Goal: Entertainment & Leisure: Browse casually

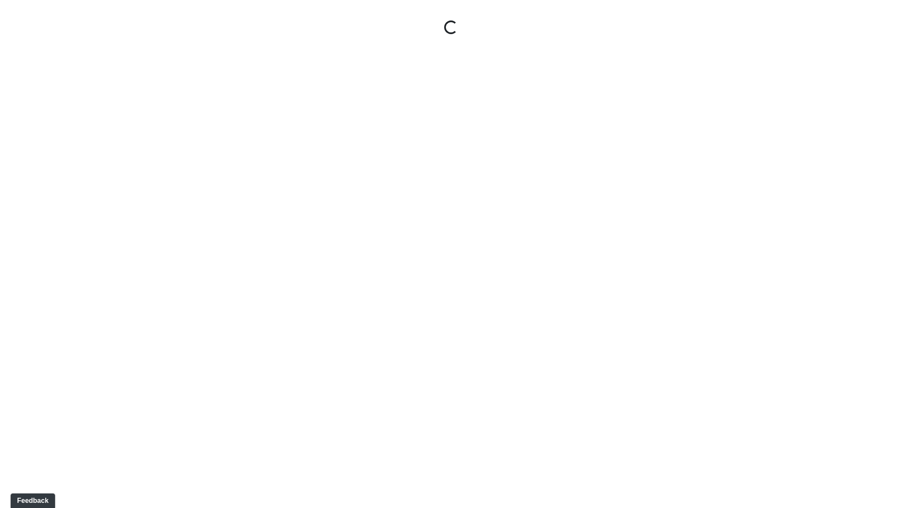
select select "x8pV6FQt5mVcL12XFiycDx"
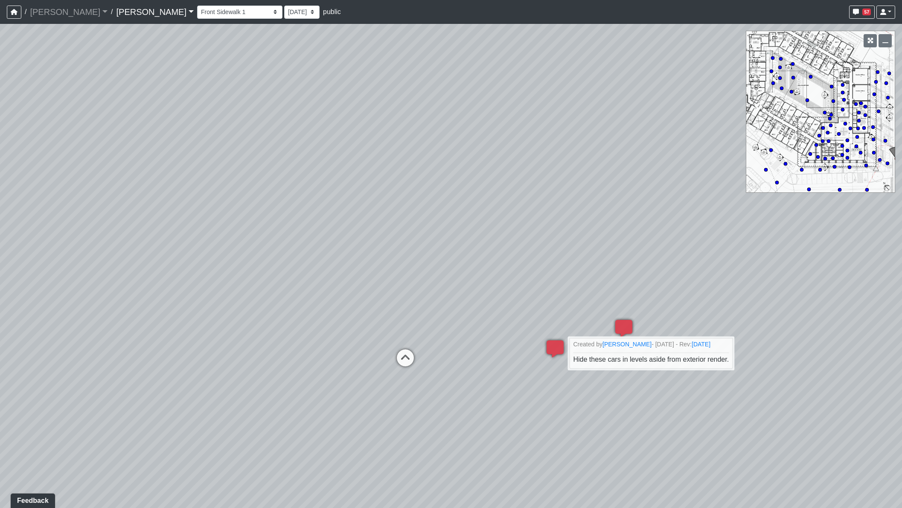
drag, startPoint x: 446, startPoint y: 112, endPoint x: 708, endPoint y: 293, distance: 318.7
click at [708, 293] on div "Loading... Leasing Entry 1 Loading... Front Sidewalk 2 Loading... Side Parking …" at bounding box center [451, 266] width 902 height 484
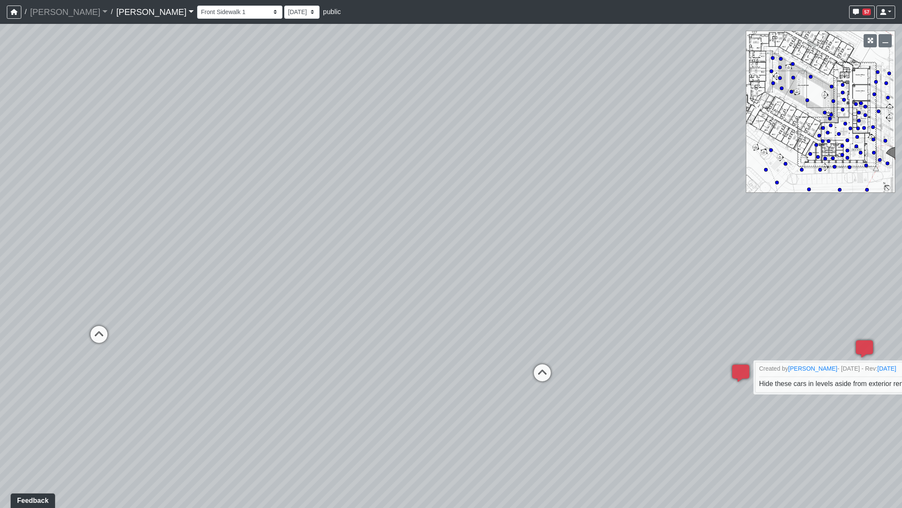
drag, startPoint x: 483, startPoint y: 296, endPoint x: 778, endPoint y: 291, distance: 295.6
click at [772, 293] on div "Loading... Leasing Entry 1 Loading... Front Sidewalk 2 Loading... Side Parking …" at bounding box center [451, 266] width 902 height 484
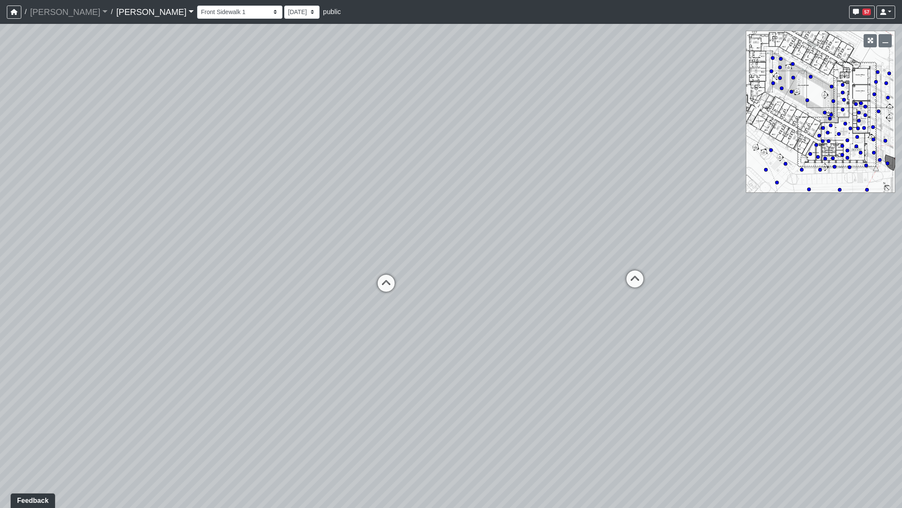
drag, startPoint x: 361, startPoint y: 342, endPoint x: 826, endPoint y: 305, distance: 466.4
click at [826, 305] on div "Loading... Leasing Entry 1 Loading... Front Sidewalk 2 Loading... Side Parking …" at bounding box center [451, 266] width 902 height 484
drag, startPoint x: 522, startPoint y: 379, endPoint x: 867, endPoint y: 399, distance: 345.1
click at [867, 399] on div "Loading... Leasing Entry 1 Loading... Front Sidewalk 2 Loading... Side Parking …" at bounding box center [451, 266] width 902 height 484
click at [50, 226] on div "Loading... Leasing Entry 1 Loading... Front Sidewalk 2 Loading... Side Parking …" at bounding box center [451, 266] width 902 height 484
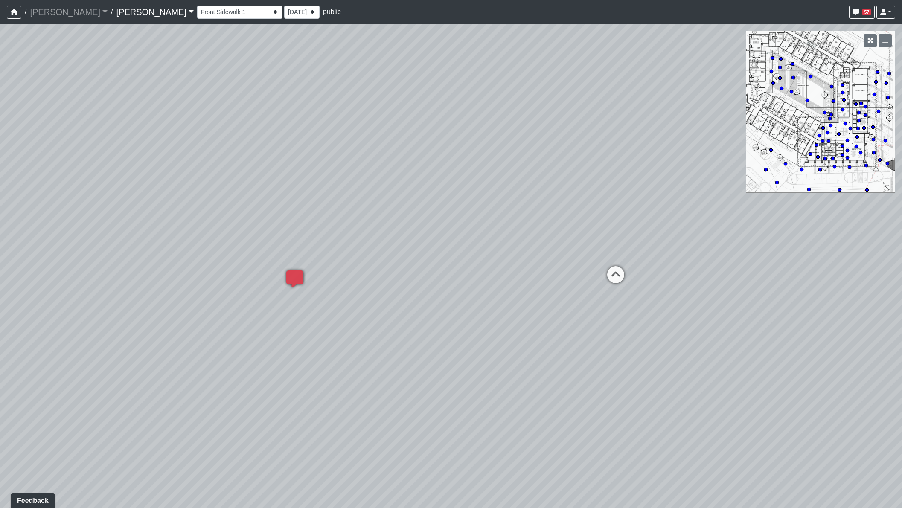
drag, startPoint x: 772, startPoint y: 348, endPoint x: 518, endPoint y: 281, distance: 262.5
click at [518, 281] on div "Loading... Leasing Entry 1 Loading... Front Sidewalk 2 Loading... Side Parking …" at bounding box center [451, 266] width 902 height 484
drag, startPoint x: 287, startPoint y: 374, endPoint x: 761, endPoint y: 381, distance: 473.9
click at [761, 381] on div "Loading... Leasing Entry 1 Loading... Front Sidewalk 2 Loading... Side Parking …" at bounding box center [451, 266] width 902 height 484
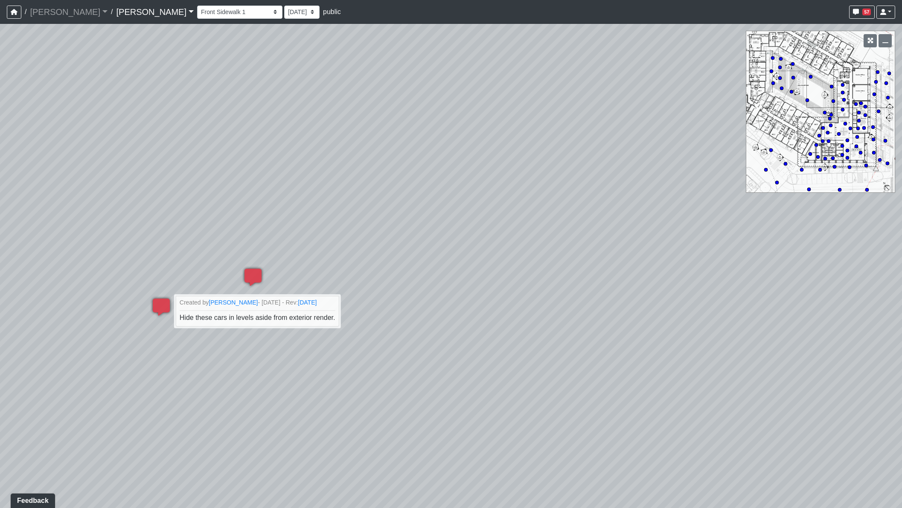
drag, startPoint x: 233, startPoint y: 377, endPoint x: 842, endPoint y: 371, distance: 609.5
click at [842, 371] on div "Loading... Leasing Entry 1 Loading... Front Sidewalk 2 Loading... Side Parking …" at bounding box center [451, 266] width 902 height 484
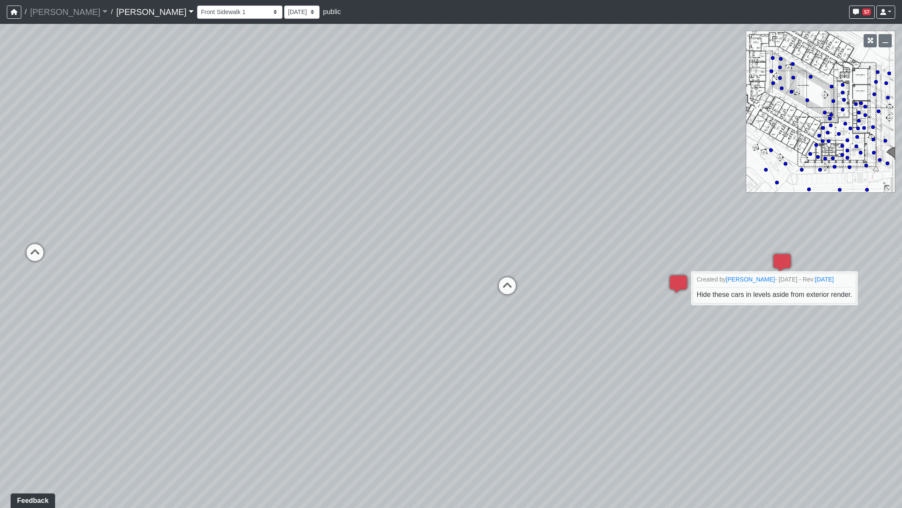
drag, startPoint x: 517, startPoint y: 407, endPoint x: 912, endPoint y: 391, distance: 395.7
click at [901, 391] on html "/ Ojala Ojala Loading... / Hayden Hayden Loading... Hayden Hayden Loading... Co…" at bounding box center [451, 254] width 902 height 508
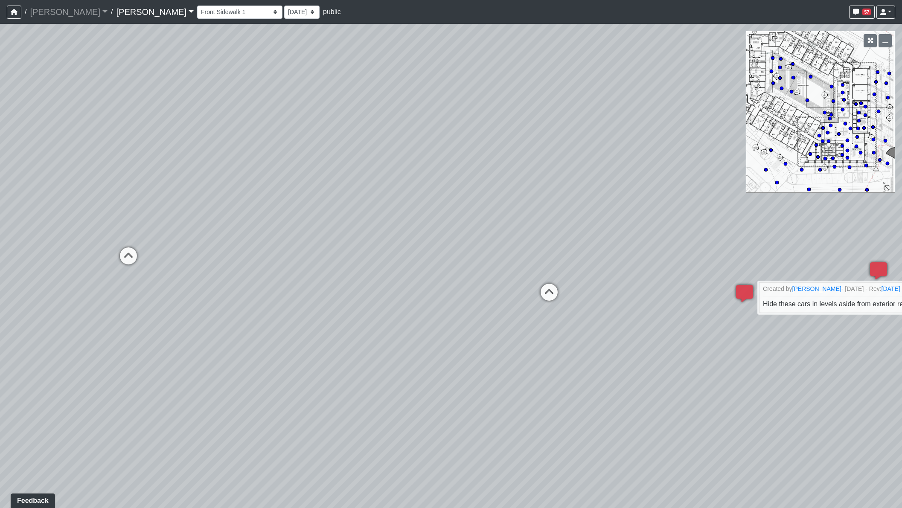
drag, startPoint x: 694, startPoint y: 333, endPoint x: 945, endPoint y: 376, distance: 253.9
click at [901, 376] on html "/ Ojala Ojala Loading... / Hayden Hayden Loading... Hayden Hayden Loading... Co…" at bounding box center [451, 254] width 902 height 508
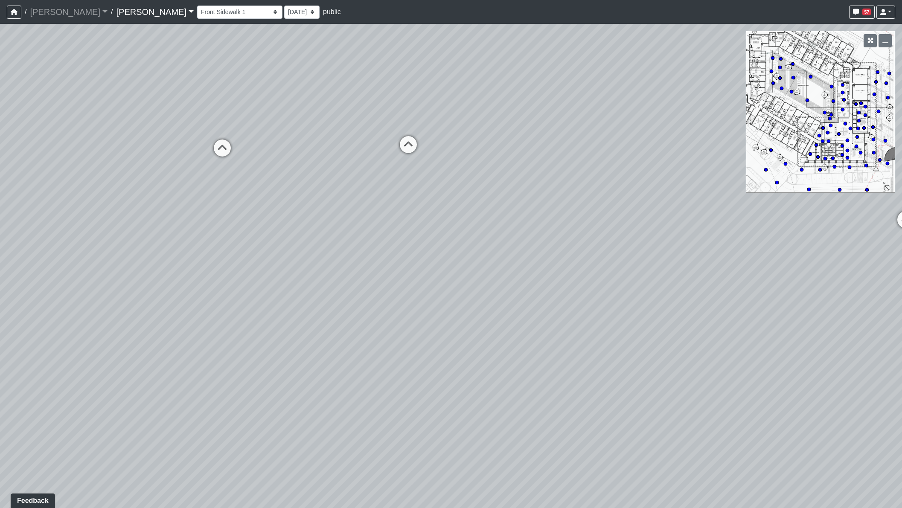
drag, startPoint x: 493, startPoint y: 235, endPoint x: -34, endPoint y: 249, distance: 526.9
click at [0, 249] on html "/ Ojala Ojala Loading... / Hayden Hayden Loading... Hayden Hayden Loading... Co…" at bounding box center [451, 254] width 902 height 508
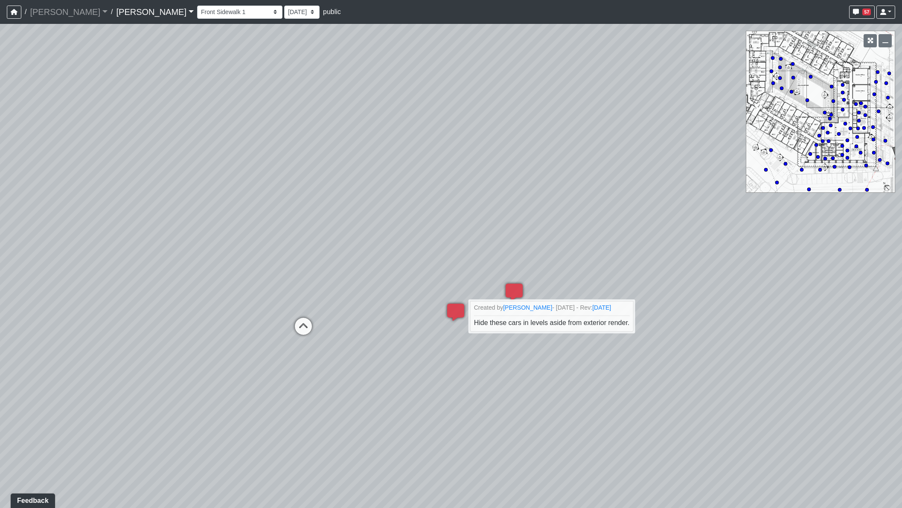
drag, startPoint x: 245, startPoint y: 225, endPoint x: 841, endPoint y: 295, distance: 600.3
click at [841, 295] on div "Loading... Leasing Entry 1 Loading... Front Sidewalk 2 Loading... Side Parking …" at bounding box center [451, 266] width 902 height 484
click at [308, 328] on icon at bounding box center [303, 331] width 26 height 26
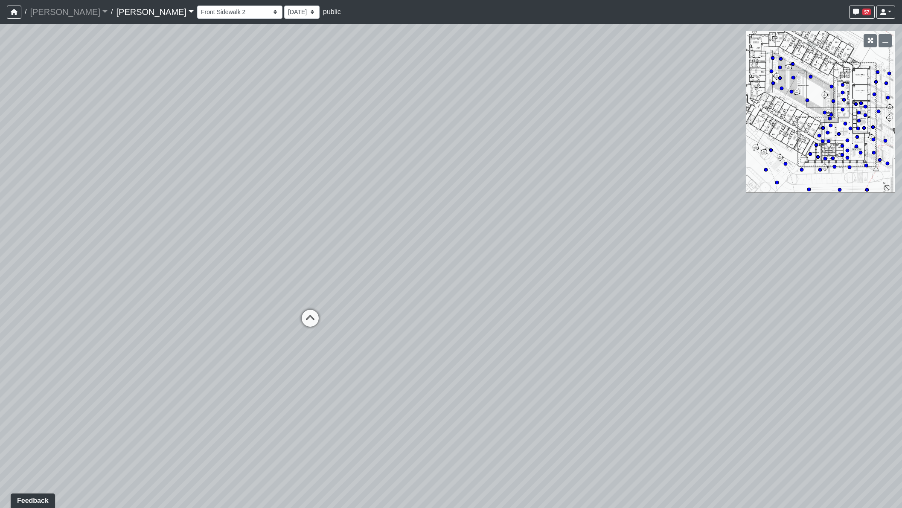
click at [308, 328] on icon at bounding box center [310, 323] width 26 height 26
drag, startPoint x: 514, startPoint y: 304, endPoint x: 721, endPoint y: 291, distance: 206.8
click at [724, 291] on div "Loading... Leasing Entry 1 Loading... Front Sidewalk 2 Loading... Side Parking …" at bounding box center [451, 266] width 902 height 484
click at [440, 267] on icon at bounding box center [444, 274] width 26 height 26
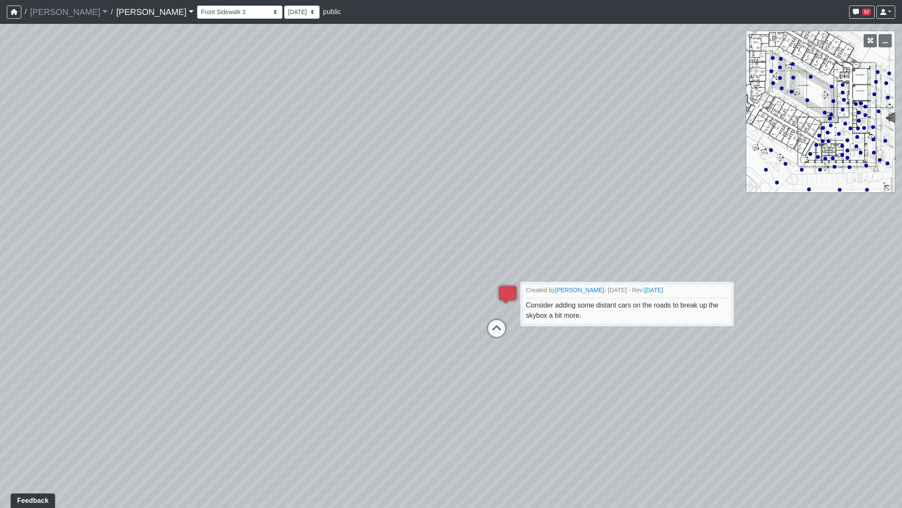
drag, startPoint x: 371, startPoint y: 458, endPoint x: 882, endPoint y: 491, distance: 512.0
click at [881, 493] on div "Loading... Leasing Entry 1 Loading... Front Sidewalk 2 Loading... Side Parking …" at bounding box center [451, 266] width 902 height 484
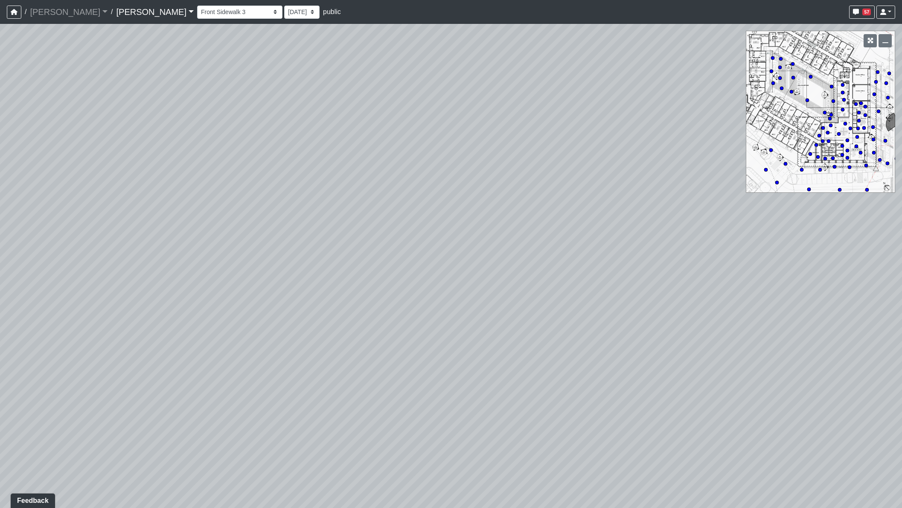
drag, startPoint x: 240, startPoint y: 363, endPoint x: 233, endPoint y: 316, distance: 47.3
click at [124, 315] on div "Loading... Leasing Entry 1 Loading... Front Sidewalk 2 Loading... Side Parking …" at bounding box center [451, 266] width 902 height 484
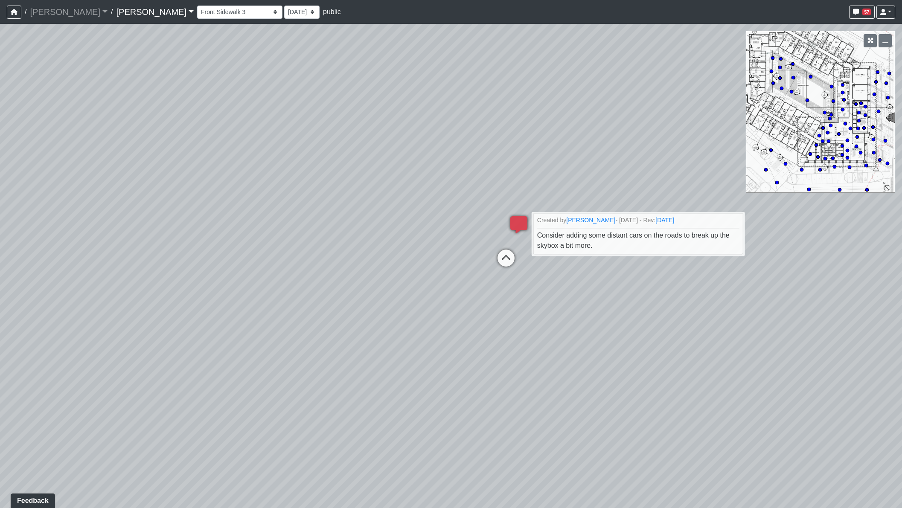
click at [506, 256] on icon at bounding box center [506, 262] width 26 height 26
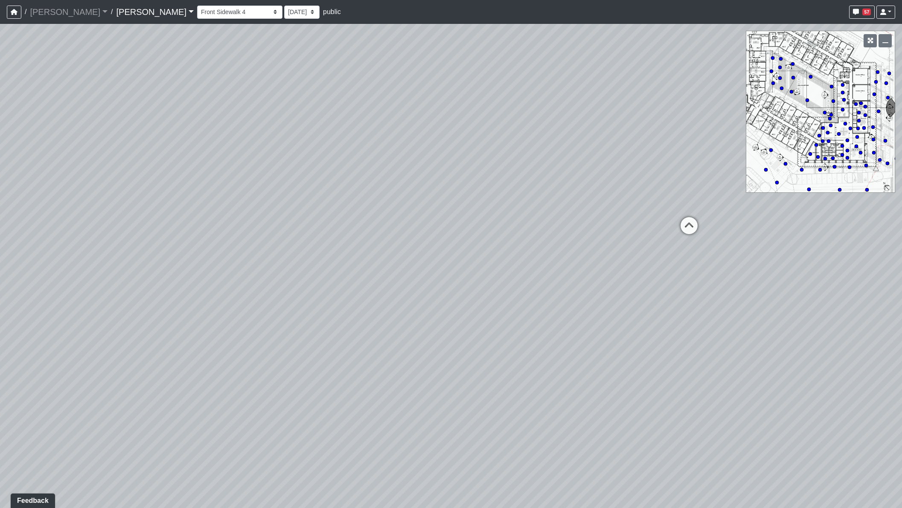
drag, startPoint x: 332, startPoint y: 343, endPoint x: 912, endPoint y: 342, distance: 579.6
click at [901, 342] on html "/ Ojala Ojala Loading... / Hayden Hayden Loading... Hayden Hayden Loading... Co…" at bounding box center [451, 254] width 902 height 508
drag, startPoint x: 393, startPoint y: 457, endPoint x: 514, endPoint y: 441, distance: 122.1
click at [512, 443] on div "Loading... Leasing Entry 1 Loading... Front Sidewalk 2 Loading... Side Parking …" at bounding box center [451, 266] width 902 height 484
drag, startPoint x: 433, startPoint y: 407, endPoint x: 904, endPoint y: 424, distance: 470.7
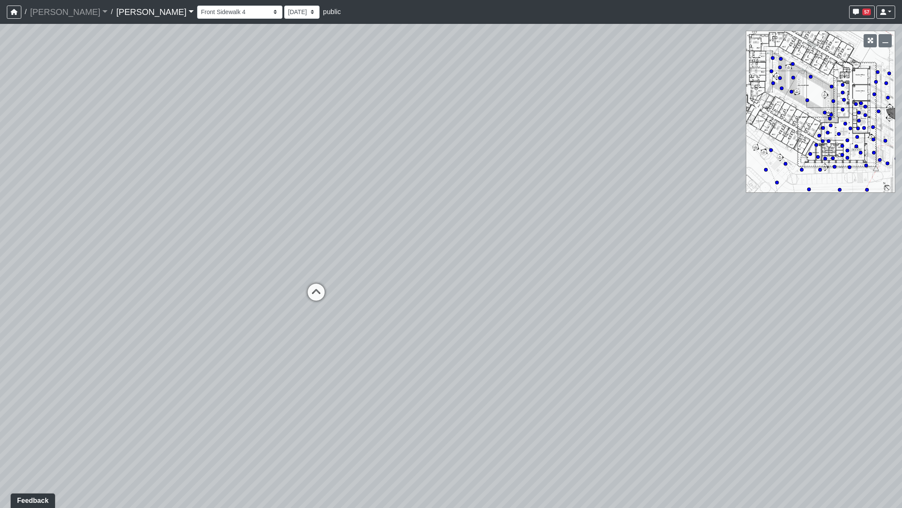
click at [901, 424] on html "/ Ojala Ojala Loading... / Hayden Hayden Loading... Hayden Hayden Loading... Co…" at bounding box center [451, 254] width 902 height 508
drag, startPoint x: 449, startPoint y: 400, endPoint x: 740, endPoint y: 401, distance: 290.9
click at [737, 398] on div "Loading... Leasing Entry 1 Loading... Front Sidewalk 2 Loading... Side Parking …" at bounding box center [451, 266] width 902 height 484
drag, startPoint x: 302, startPoint y: 303, endPoint x: 777, endPoint y: 310, distance: 475.5
click at [771, 310] on div "Loading... Leasing Entry 1 Loading... Front Sidewalk 2 Loading... Side Parking …" at bounding box center [451, 266] width 902 height 484
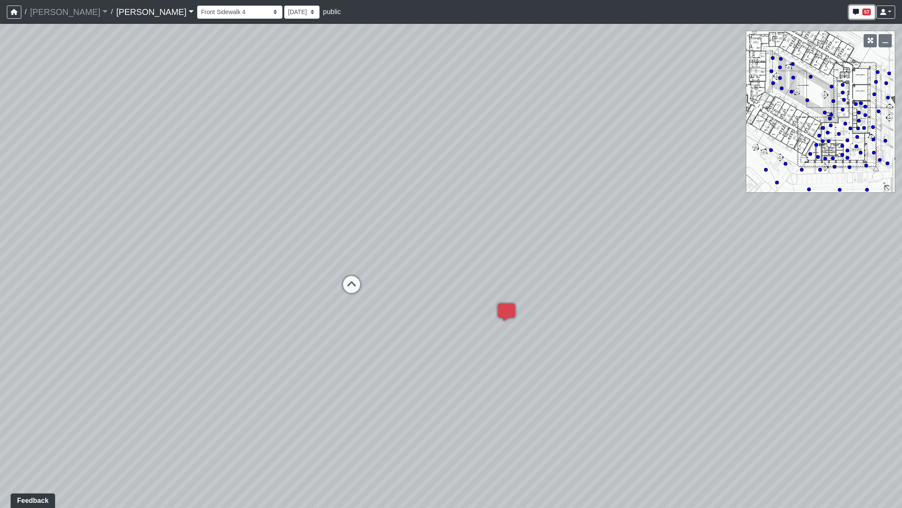
click at [864, 11] on span "57" at bounding box center [866, 12] width 9 height 7
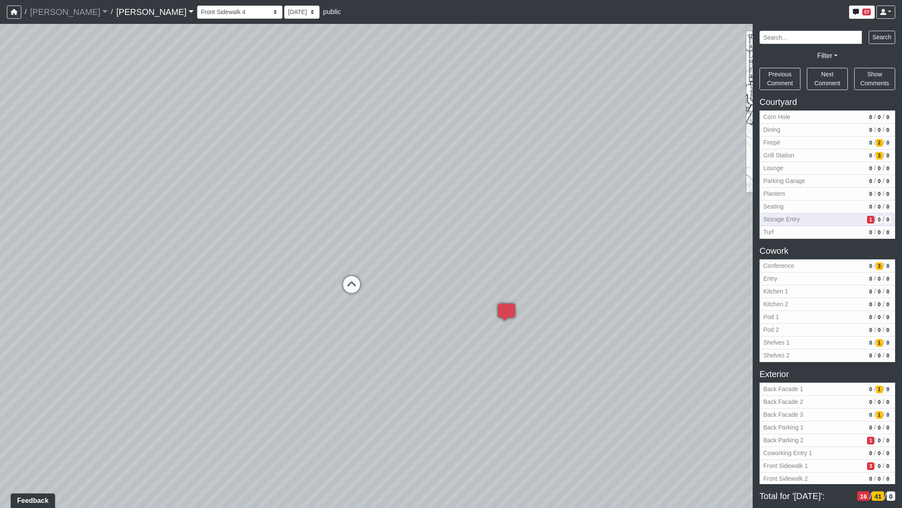
click at [790, 218] on span "Storage Entry" at bounding box center [813, 219] width 100 height 9
select select "erU4e9vTBdLNcqJ44Mk5w3"
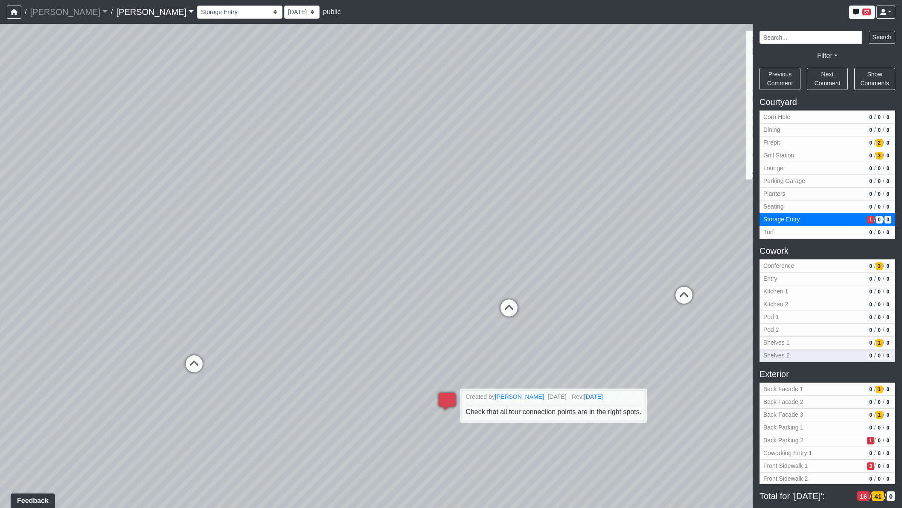
drag, startPoint x: 556, startPoint y: 154, endPoint x: 827, endPoint y: 353, distance: 336.5
click at [827, 353] on div "NON-CURRENT REVISION Loading... Leasing Entry 1 Loading... Front Sidewalk 2 Loa…" at bounding box center [451, 266] width 902 height 484
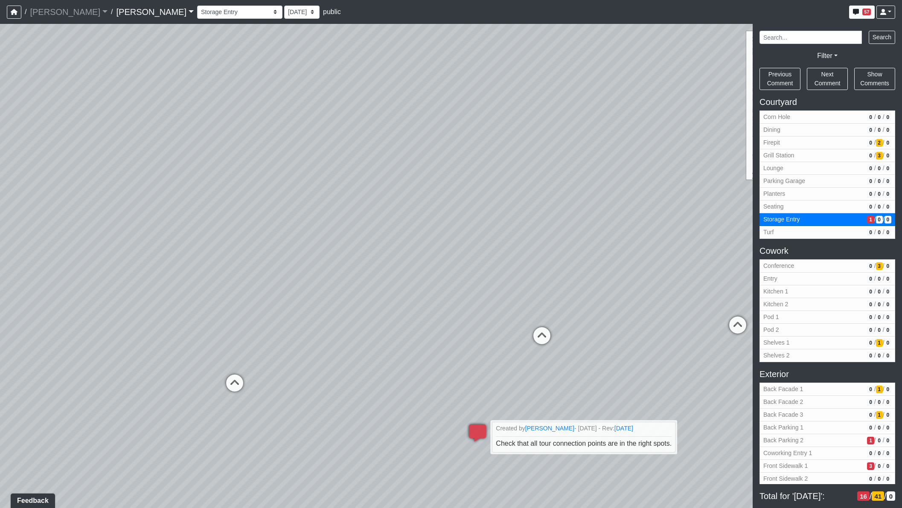
drag, startPoint x: 254, startPoint y: 242, endPoint x: 816, endPoint y: 255, distance: 562.2
click at [800, 265] on div "NON-CURRENT REVISION Loading... Leasing Entry 1 Loading... Front Sidewalk 2 Loa…" at bounding box center [451, 266] width 902 height 484
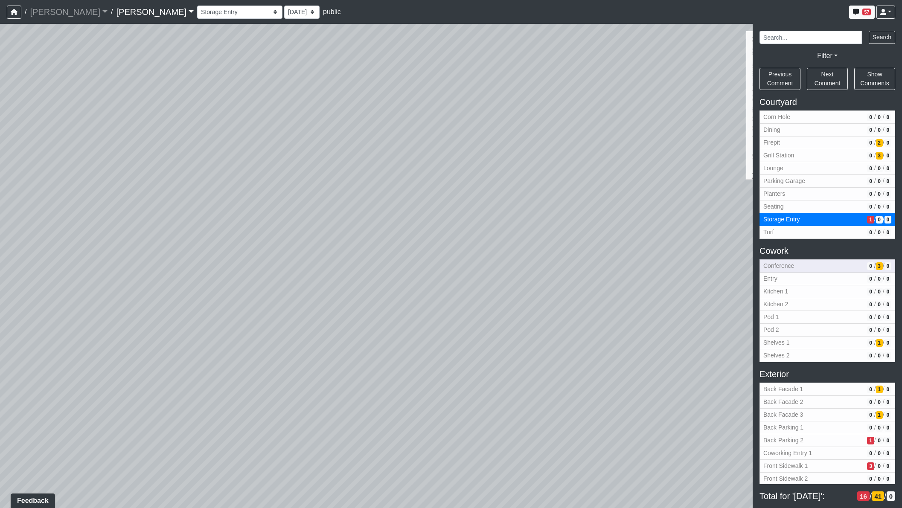
drag, startPoint x: 337, startPoint y: 265, endPoint x: 766, endPoint y: 271, distance: 429.1
click at [765, 272] on div "NON-CURRENT REVISION Loading... Leasing Entry 1 Loading... Front Sidewalk 2 Loa…" at bounding box center [451, 266] width 902 height 484
drag, startPoint x: 538, startPoint y: 347, endPoint x: 713, endPoint y: 253, distance: 199.4
click at [734, 275] on div "Loading... Leasing Entry 1 Loading... Front Sidewalk 2 Loading... Side Parking …" at bounding box center [451, 266] width 902 height 484
drag, startPoint x: 394, startPoint y: 401, endPoint x: 752, endPoint y: 391, distance: 357.9
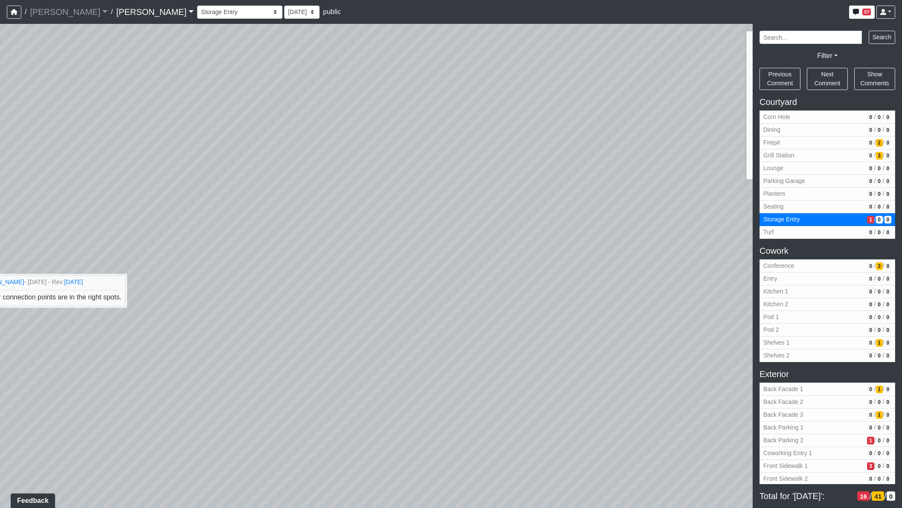
click at [751, 389] on div "Loading... Leasing Entry 1 Loading... Front Sidewalk 2 Loading... Side Parking …" at bounding box center [451, 266] width 902 height 484
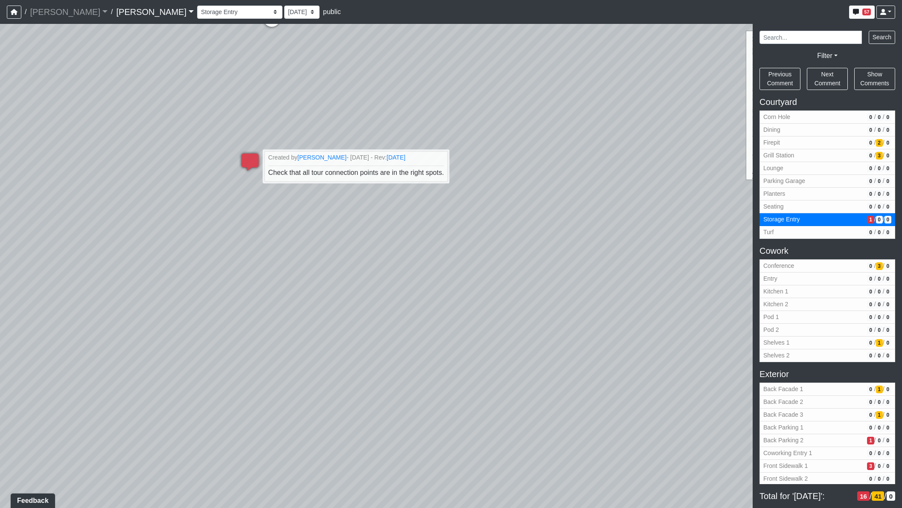
drag, startPoint x: 452, startPoint y: 373, endPoint x: 563, endPoint y: 449, distance: 134.4
click at [563, 449] on div "Loading... Leasing Entry 1 Loading... Front Sidewalk 2 Loading... Side Parking …" at bounding box center [451, 266] width 902 height 484
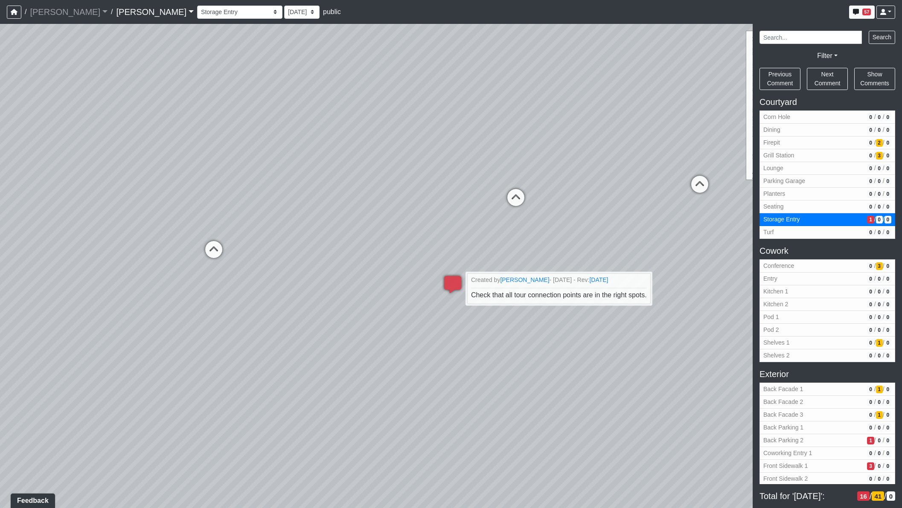
drag, startPoint x: 336, startPoint y: 405, endPoint x: 513, endPoint y: 476, distance: 191.0
click at [513, 476] on div "Loading... Leasing Entry 1 Loading... Front Sidewalk 2 Loading... Side Parking …" at bounding box center [451, 266] width 902 height 484
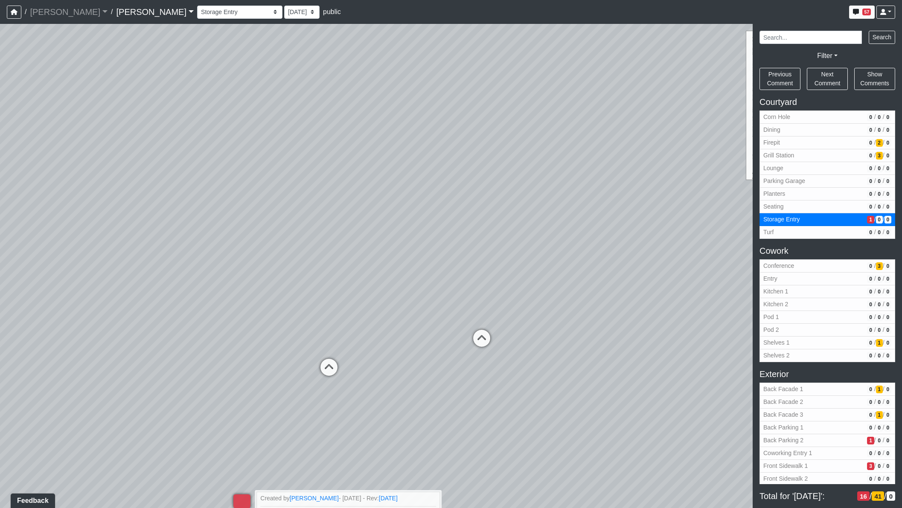
drag, startPoint x: 382, startPoint y: 232, endPoint x: 213, endPoint y: 348, distance: 204.6
click at [215, 346] on div "Loading... Leasing Entry 1 Loading... Front Sidewalk 2 Loading... Side Parking …" at bounding box center [451, 266] width 902 height 484
drag, startPoint x: 154, startPoint y: 241, endPoint x: 864, endPoint y: 297, distance: 712.3
click at [875, 299] on div "NON-CURRENT REVISION Loading... Leasing Entry 1 Loading... Front Sidewalk 2 Loa…" at bounding box center [451, 266] width 902 height 484
